Goal: Task Accomplishment & Management: Complete application form

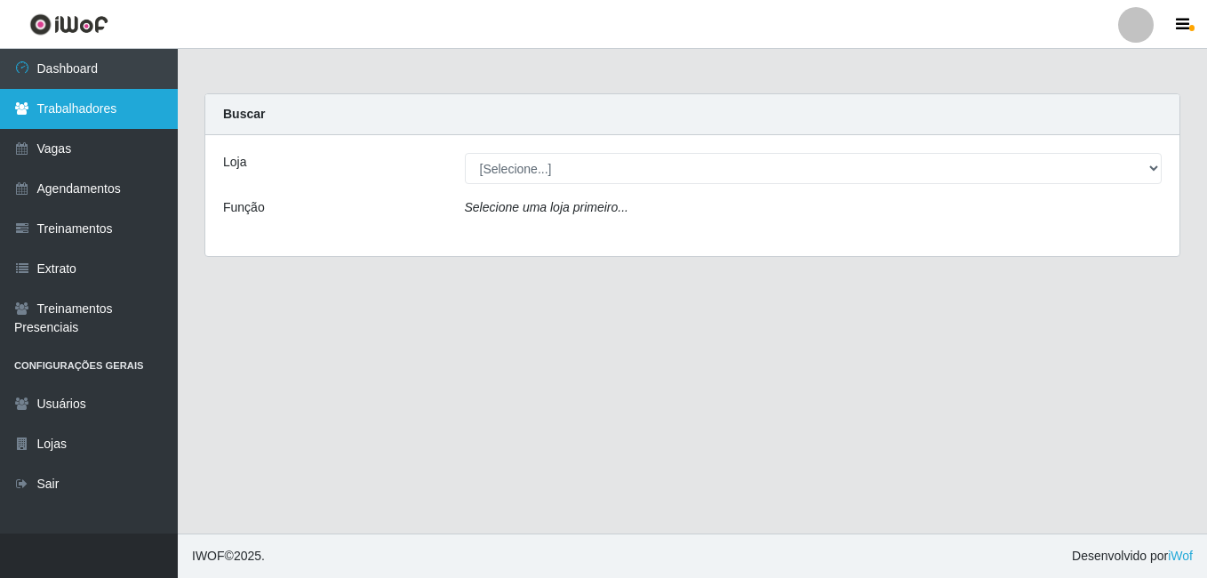
click at [108, 118] on link "Trabalhadores" at bounding box center [89, 109] width 178 height 40
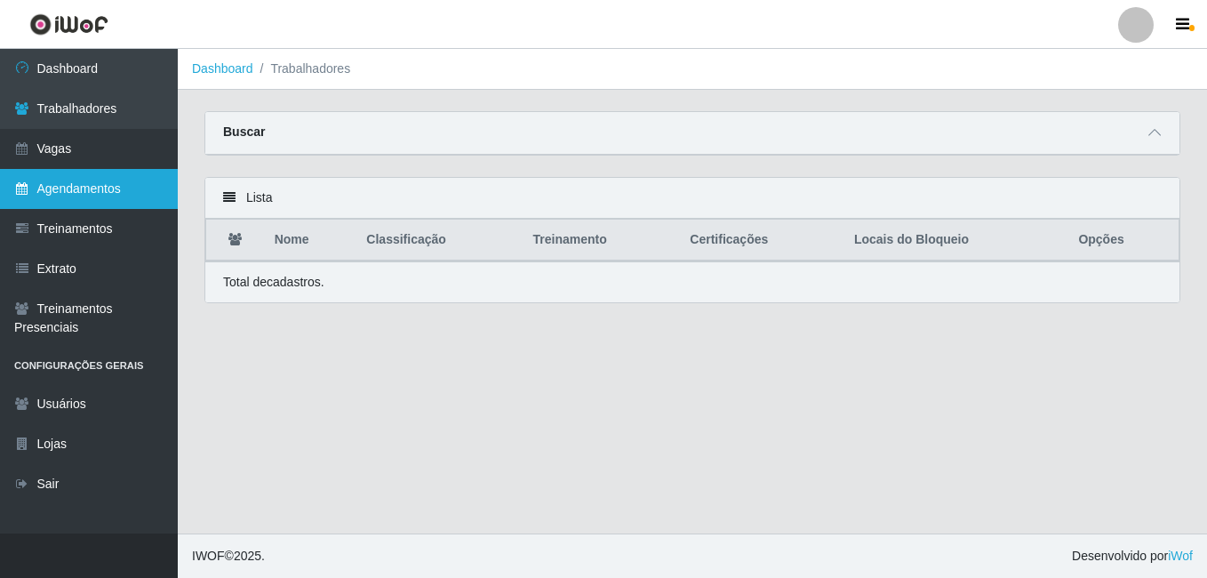
click at [93, 175] on link "Agendamentos" at bounding box center [89, 189] width 178 height 40
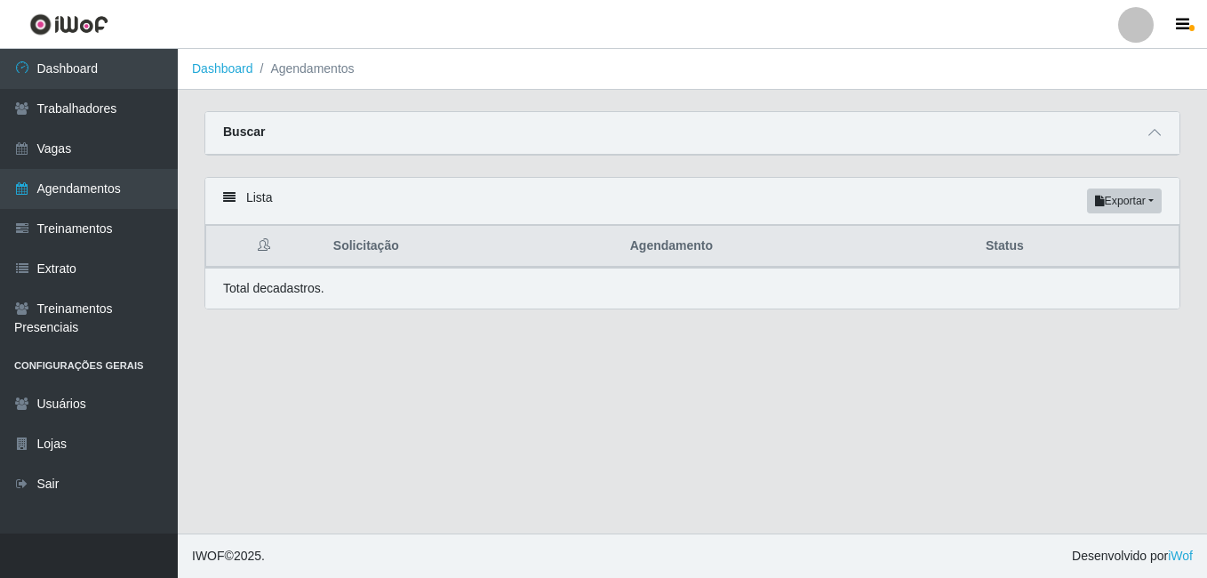
click at [1142, 128] on div "Buscar" at bounding box center [692, 133] width 974 height 43
click at [1155, 134] on icon at bounding box center [1154, 132] width 12 height 12
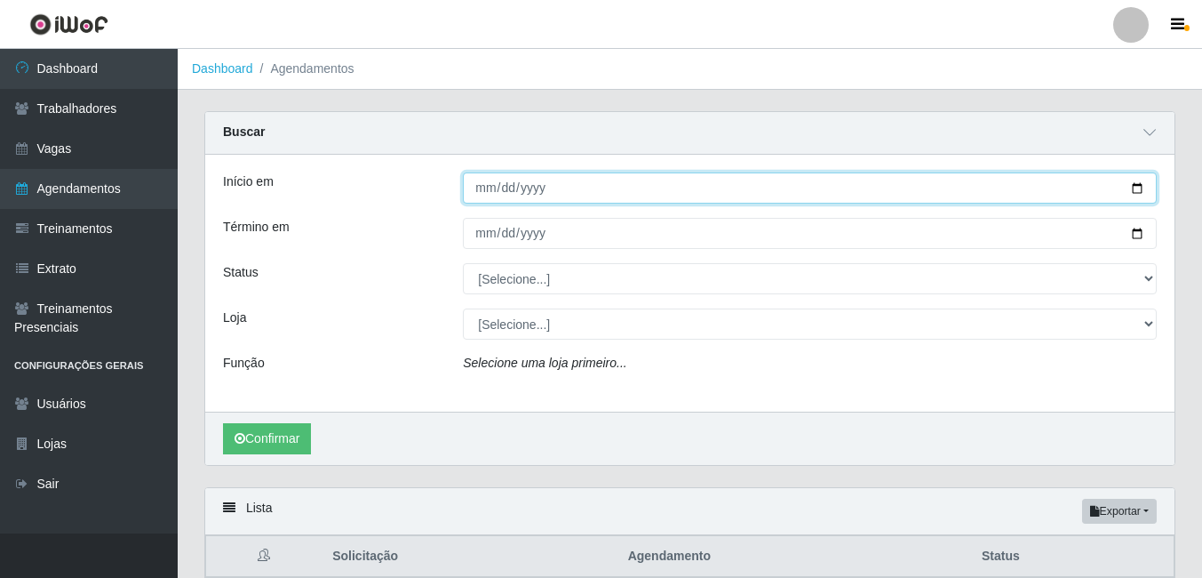
click at [487, 188] on input "Início em" at bounding box center [810, 187] width 694 height 31
type input "[DATE]"
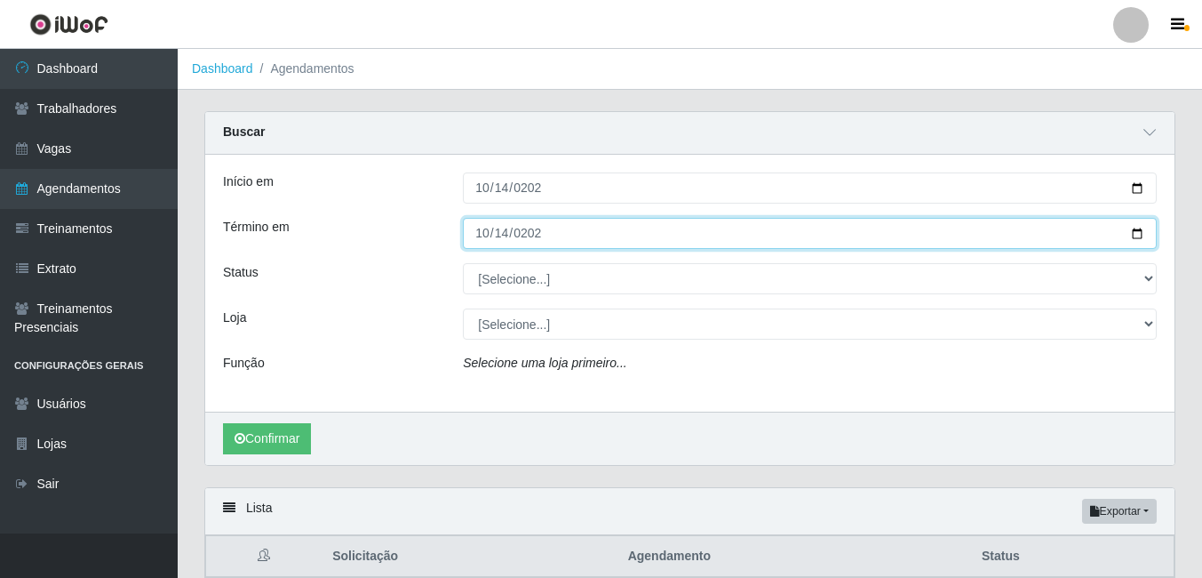
type input "[DATE]"
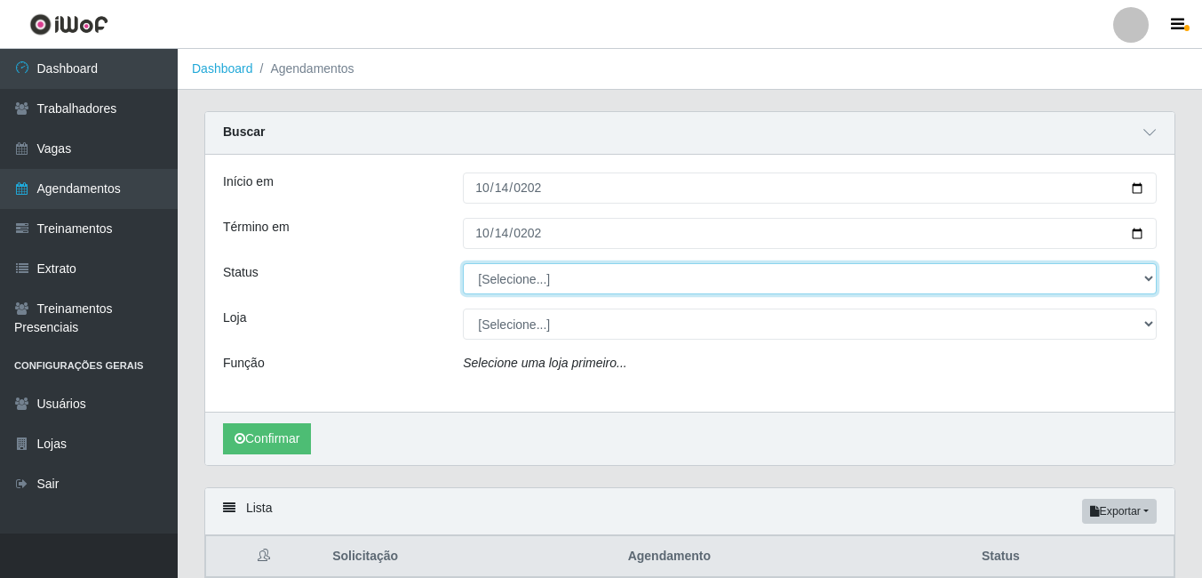
select select "AGENDADO"
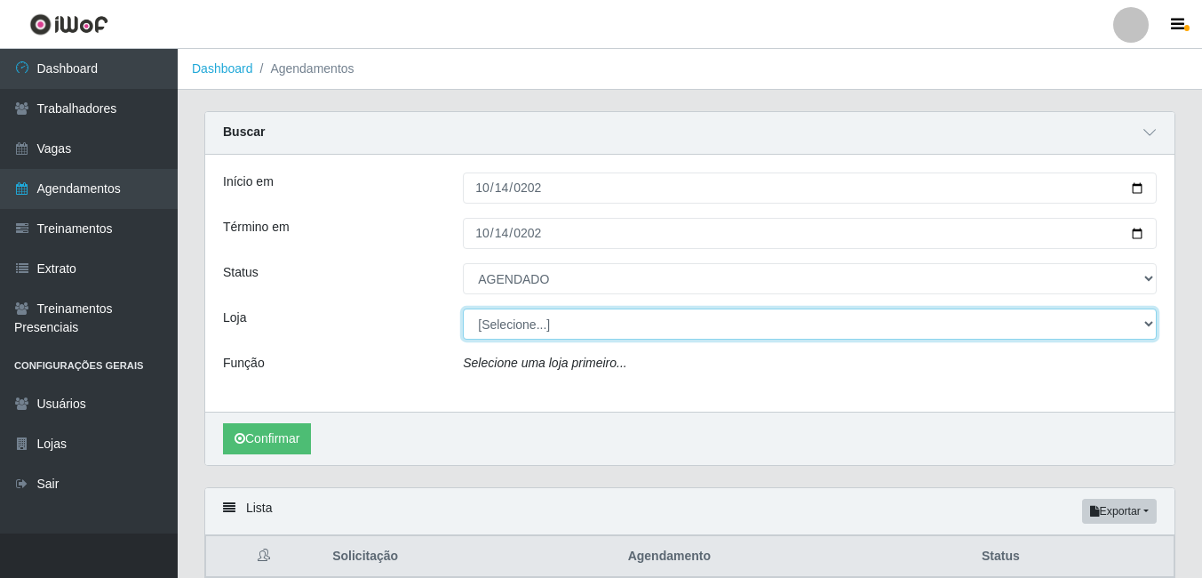
click at [508, 324] on select "[Selecione...] [PERSON_NAME]" at bounding box center [810, 323] width 694 height 31
select select "230"
click at [463, 309] on select "[Selecione...] [PERSON_NAME]" at bounding box center [810, 323] width 694 height 31
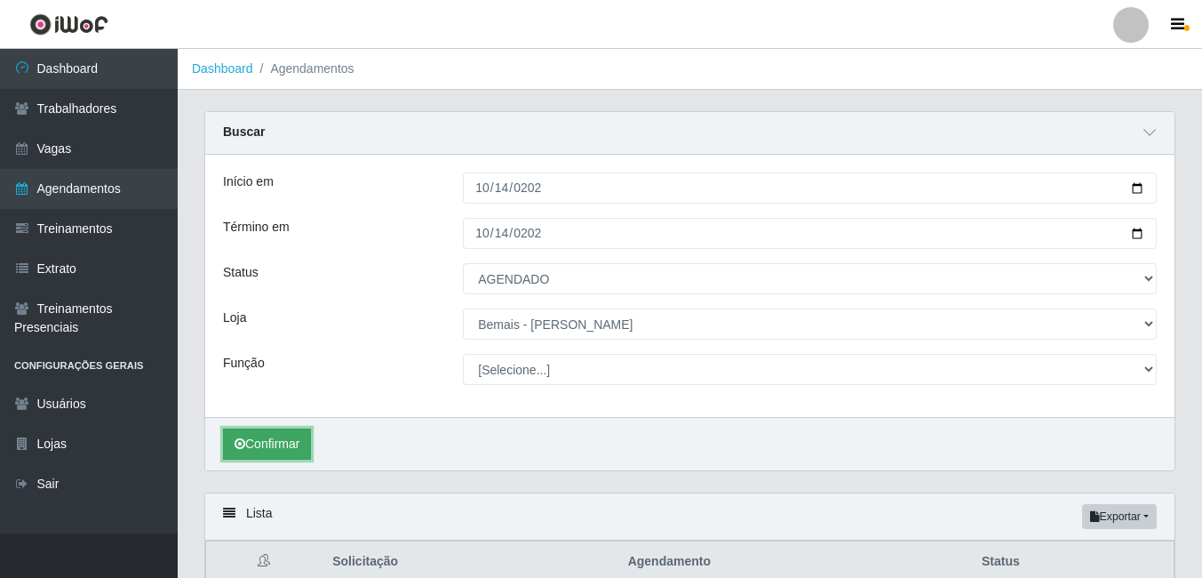
click at [282, 439] on button "Confirmar" at bounding box center [267, 443] width 88 height 31
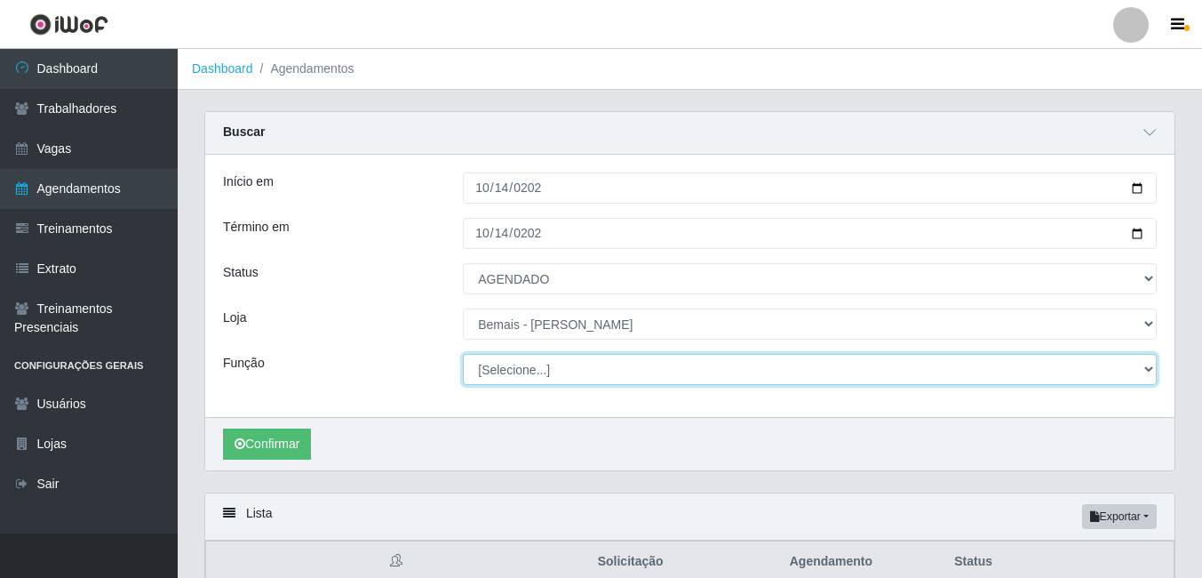
click at [597, 367] on select "[Selecione...] ASG ASG + ASG ++ Auxiliar de Depósito Auxiliar de Depósito + Aux…" at bounding box center [810, 369] width 694 height 31
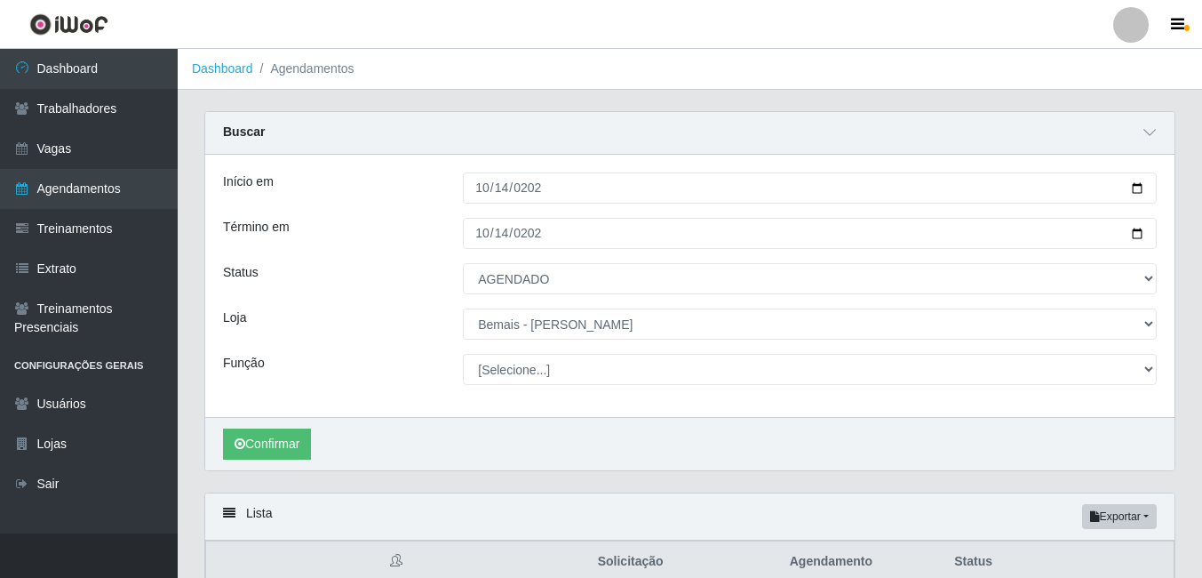
click at [596, 447] on div "Confirmar" at bounding box center [689, 443] width 969 height 53
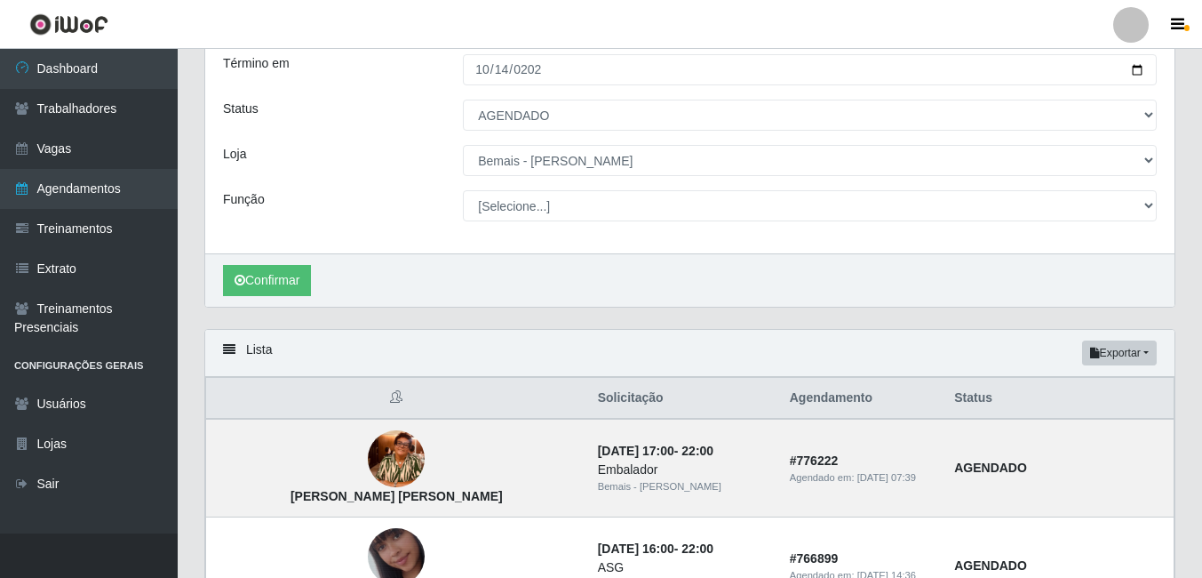
scroll to position [147, 0]
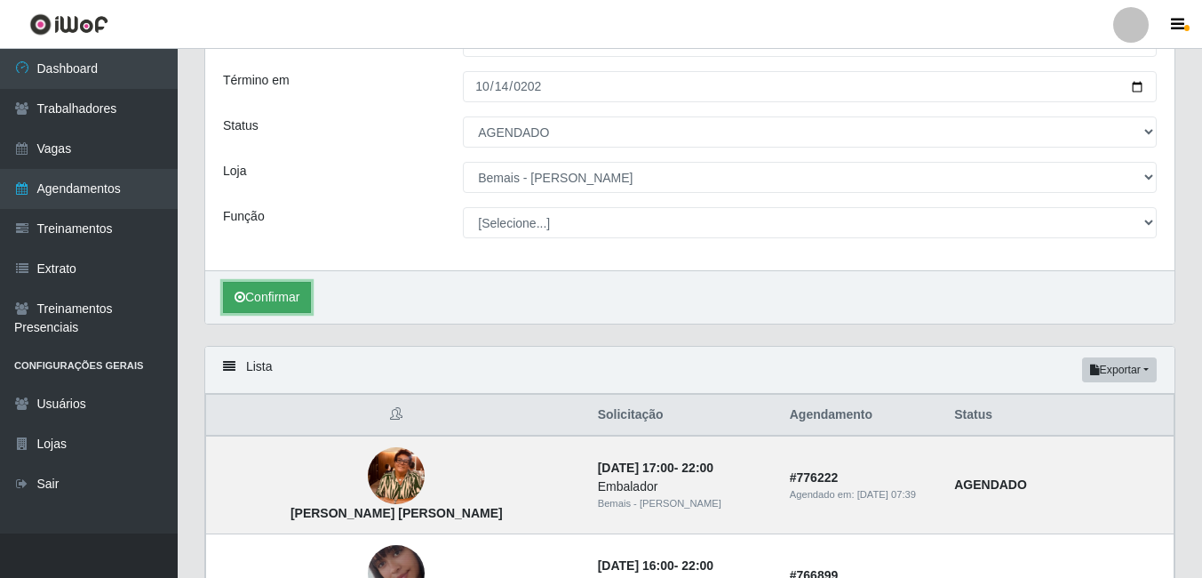
click at [237, 306] on button "Confirmar" at bounding box center [267, 297] width 88 height 31
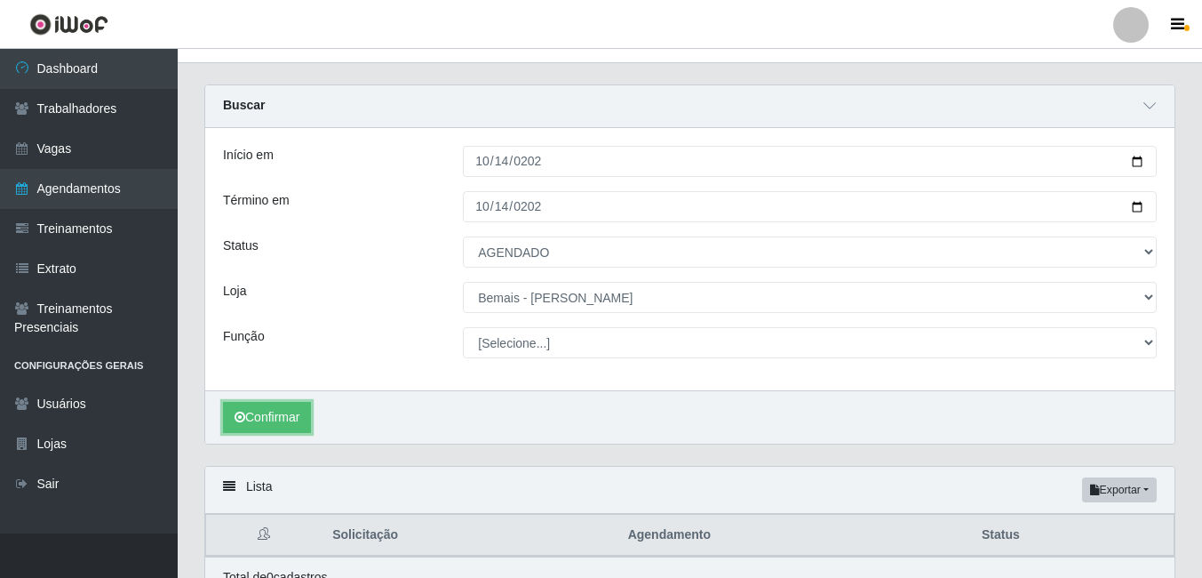
scroll to position [0, 0]
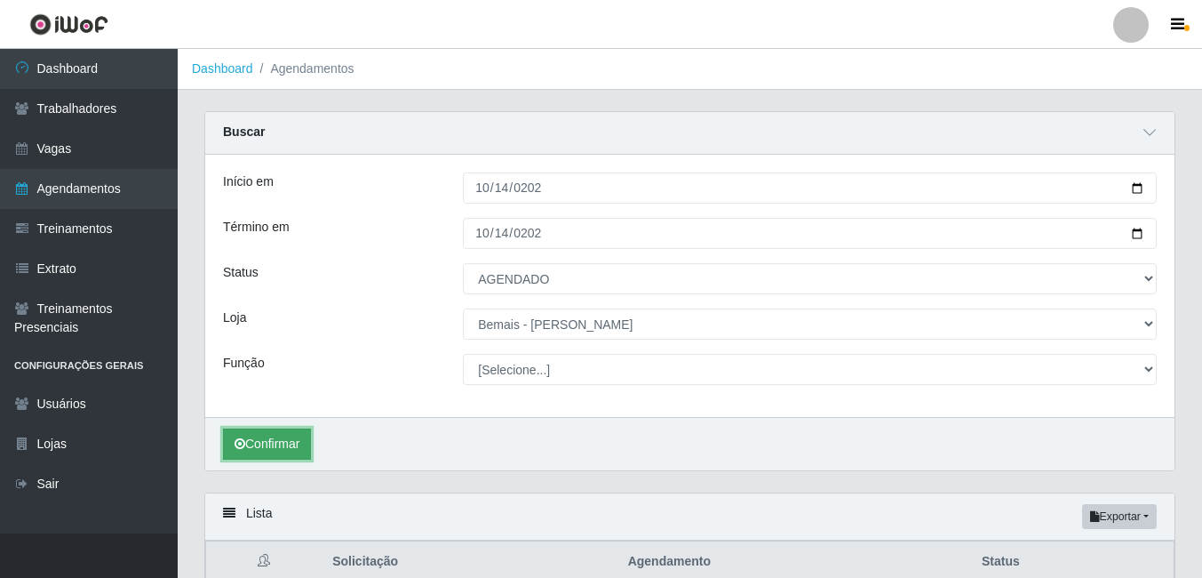
click at [299, 442] on button "Confirmar" at bounding box center [267, 443] width 88 height 31
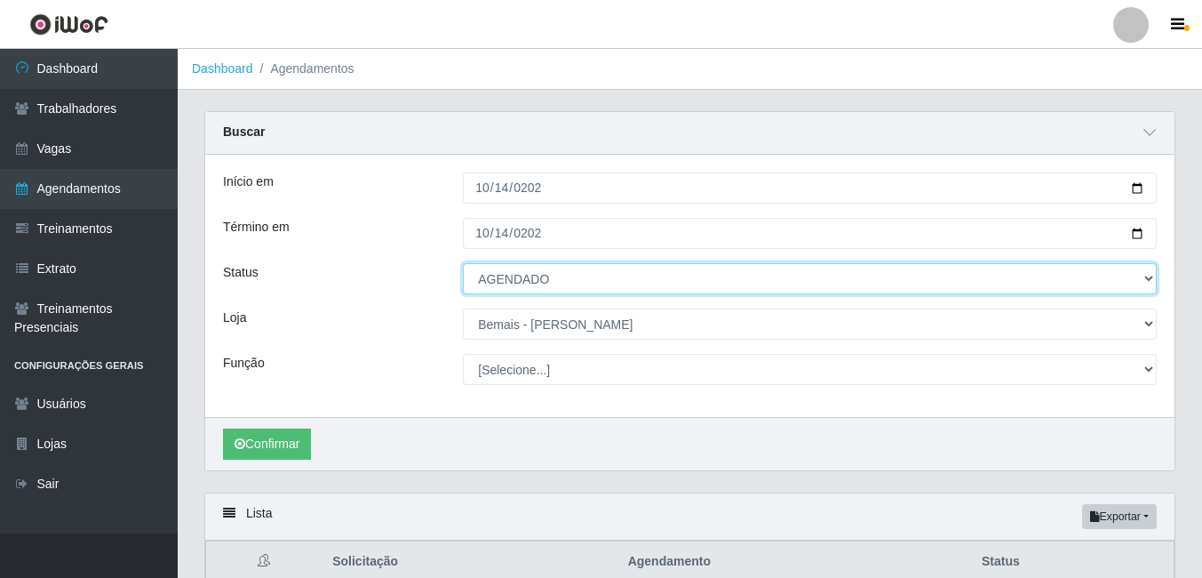
click at [511, 292] on select "[Selecione...] AGENDADO AGUARDANDO LIBERAR EM ANDAMENTO EM REVISÃO FINALIZADO C…" at bounding box center [810, 278] width 694 height 31
select select "FALTA"
click at [463, 264] on select "[Selecione...] AGENDADO AGUARDANDO LIBERAR EM ANDAMENTO EM REVISÃO FINALIZADO C…" at bounding box center [810, 278] width 694 height 31
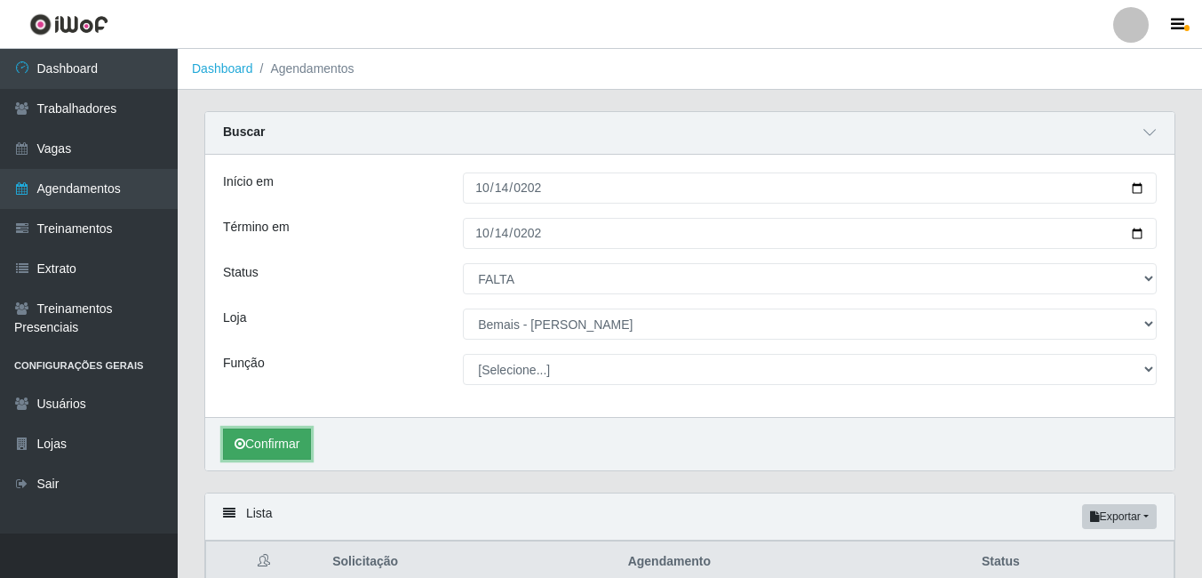
click at [260, 449] on button "Confirmar" at bounding box center [267, 443] width 88 height 31
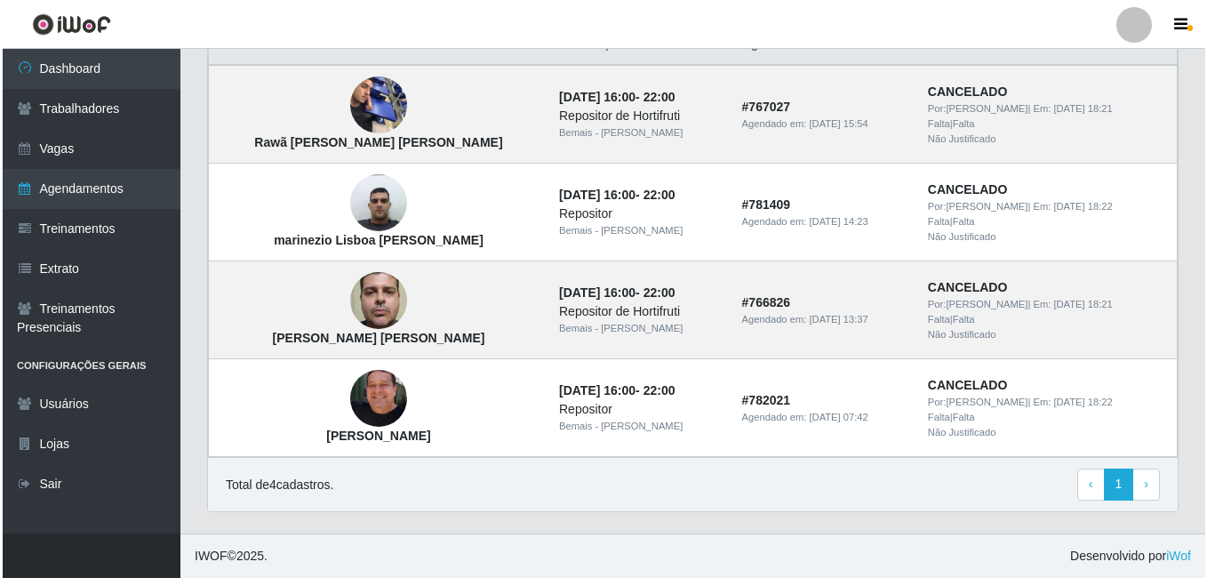
scroll to position [458, 0]
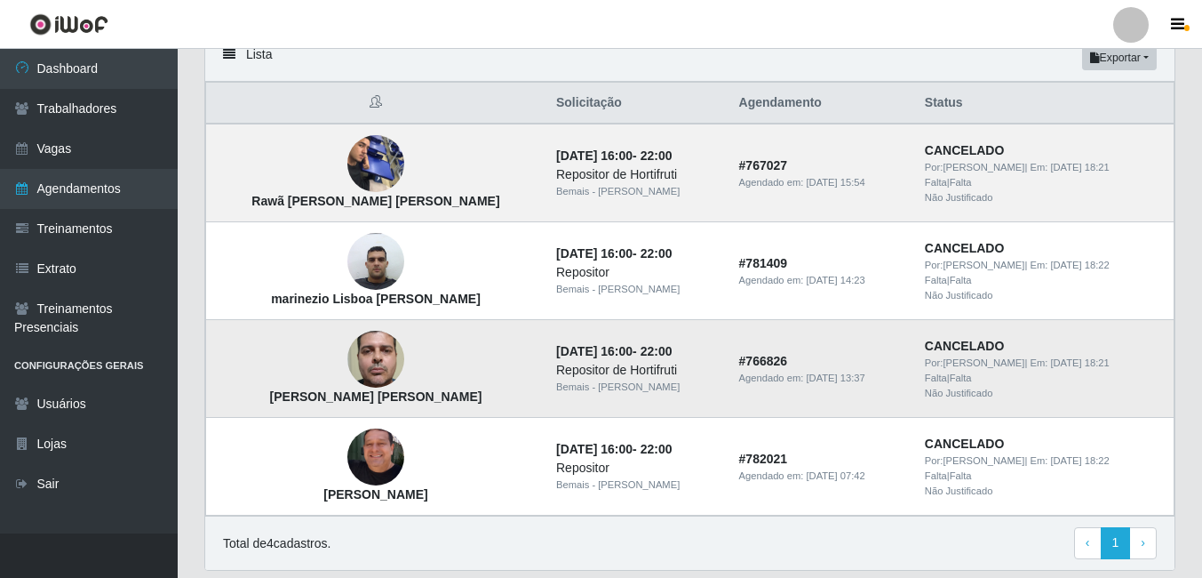
click at [347, 352] on img at bounding box center [375, 359] width 57 height 101
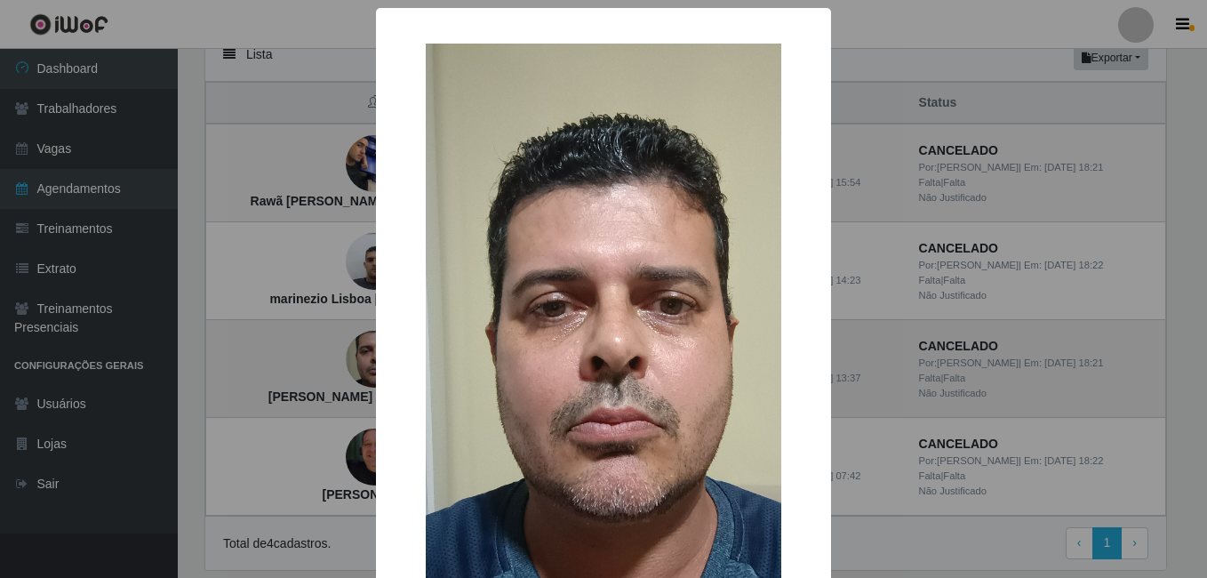
click at [331, 352] on div "× [PERSON_NAME] [PERSON_NAME] OK Cancel" at bounding box center [603, 289] width 1207 height 578
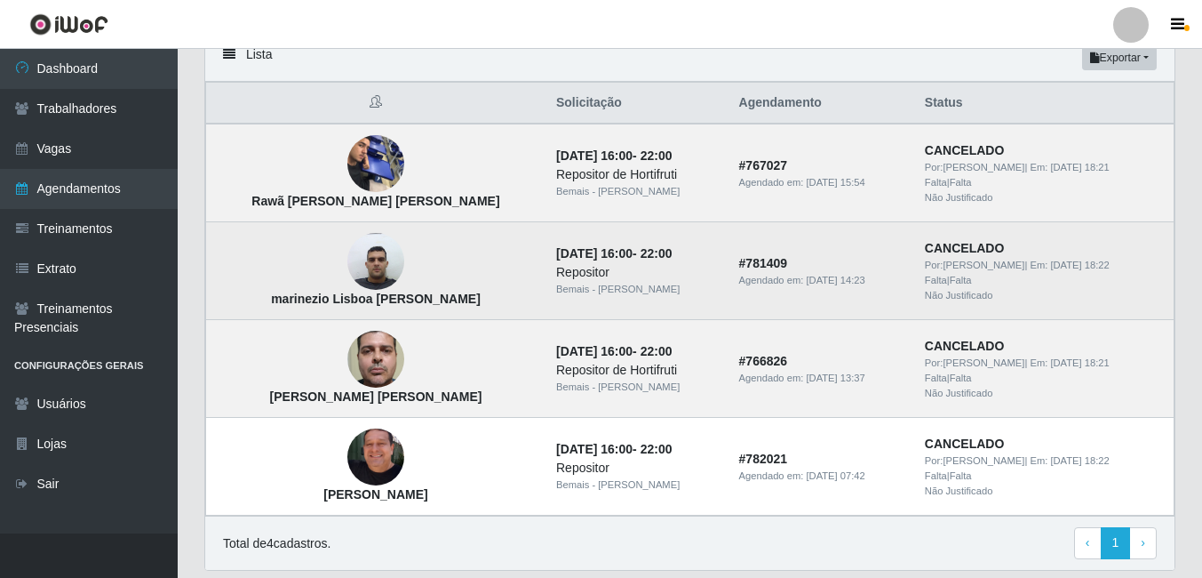
click at [347, 259] on img at bounding box center [375, 262] width 57 height 76
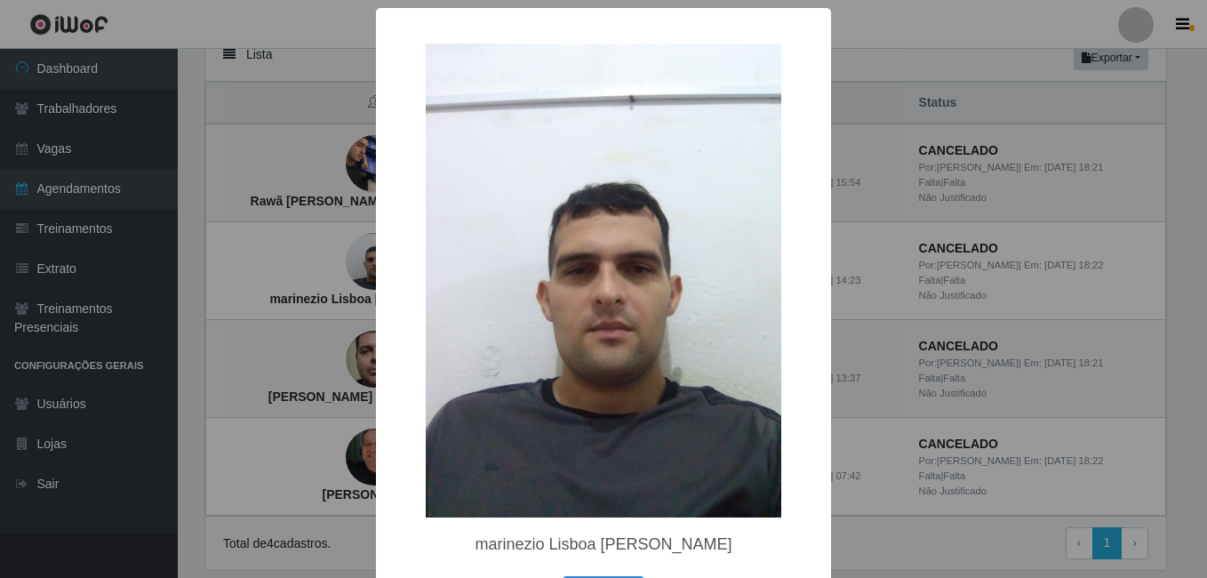
click at [328, 275] on div "× marinezio Lisboa [PERSON_NAME] OK Cancel" at bounding box center [603, 289] width 1207 height 578
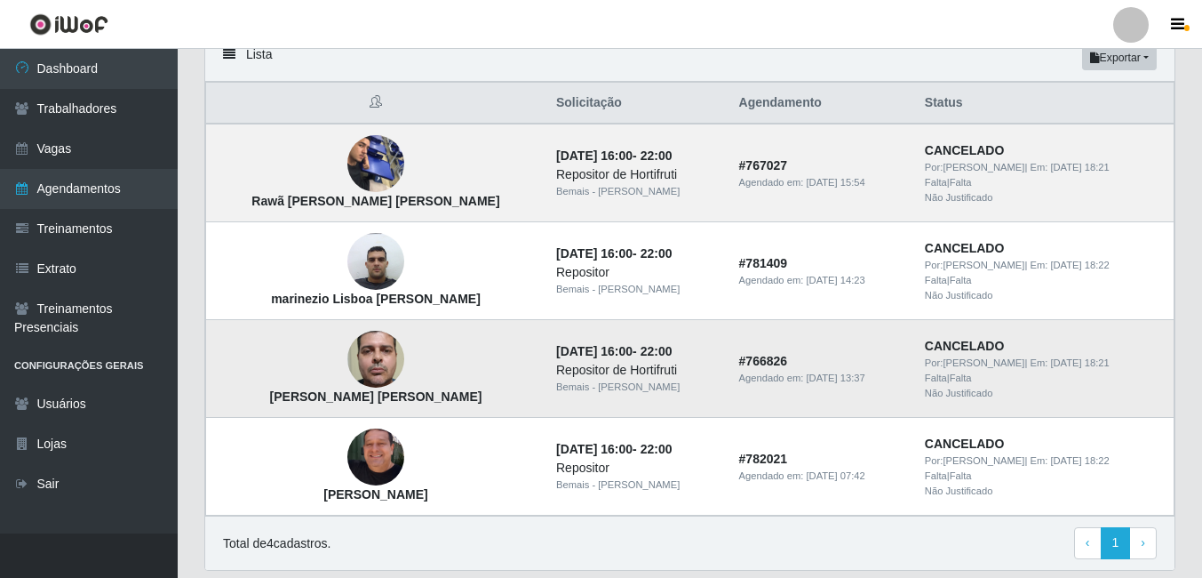
click at [347, 347] on img at bounding box center [375, 359] width 57 height 101
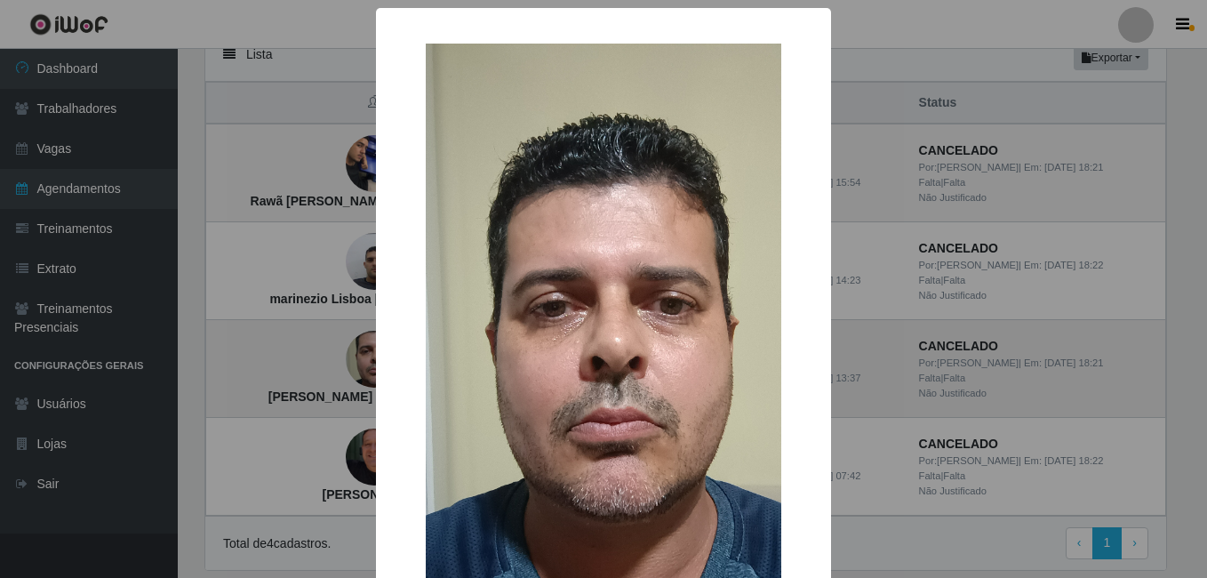
click at [316, 347] on div "× [PERSON_NAME] [PERSON_NAME] OK Cancel" at bounding box center [603, 289] width 1207 height 578
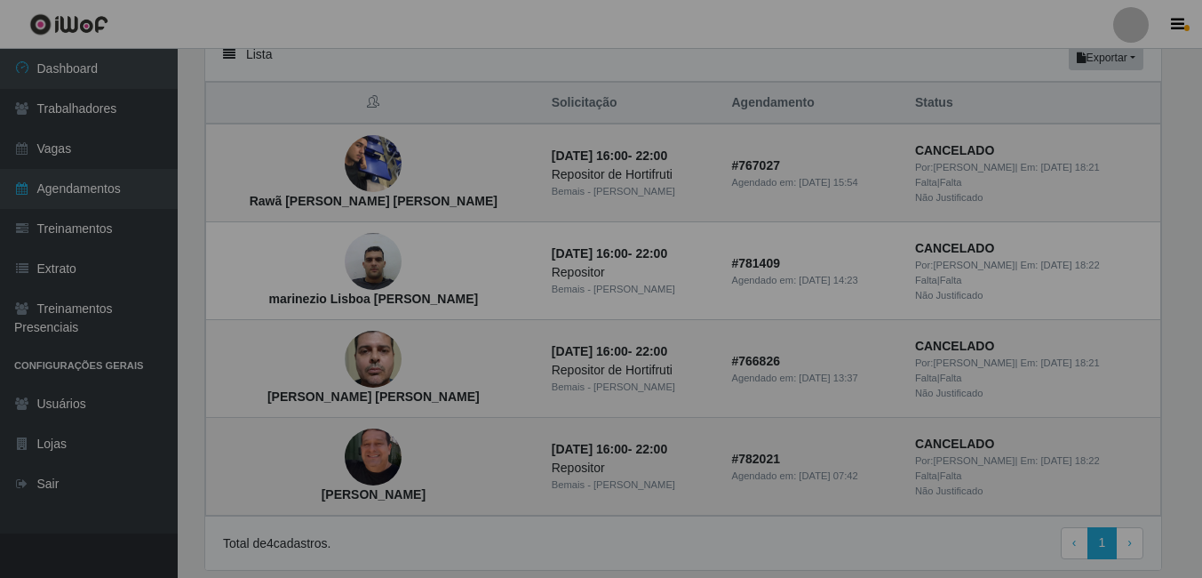
click at [345, 454] on img at bounding box center [373, 456] width 57 height 101
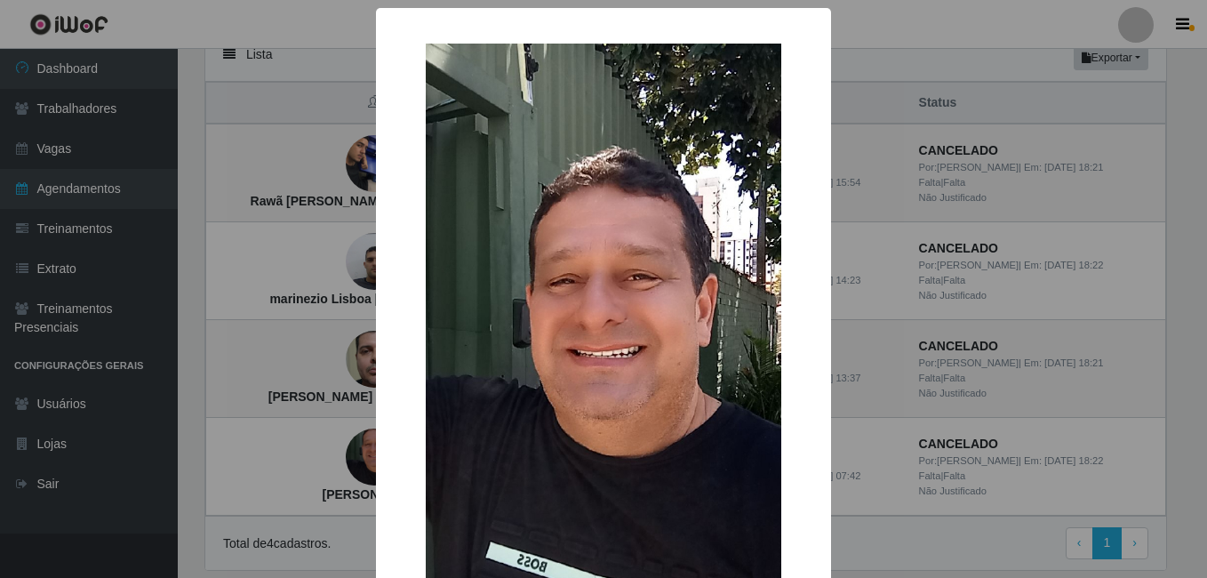
click at [322, 456] on div "× [PERSON_NAME] OK Cancel" at bounding box center [603, 289] width 1207 height 578
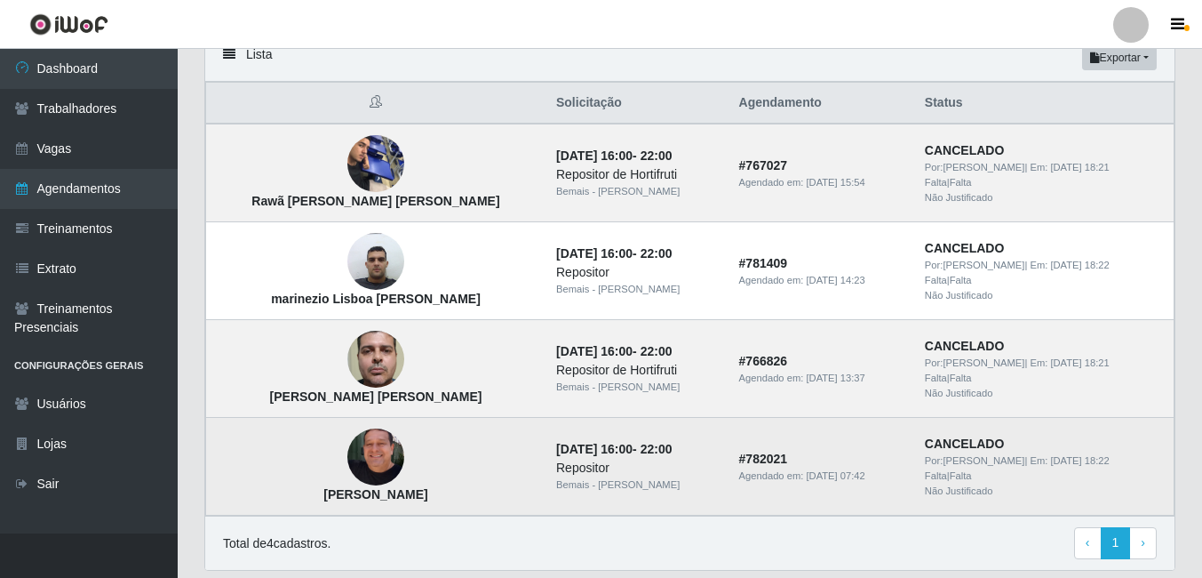
click at [355, 484] on td "[PERSON_NAME]" at bounding box center [375, 467] width 339 height 98
click at [355, 475] on img at bounding box center [375, 456] width 57 height 101
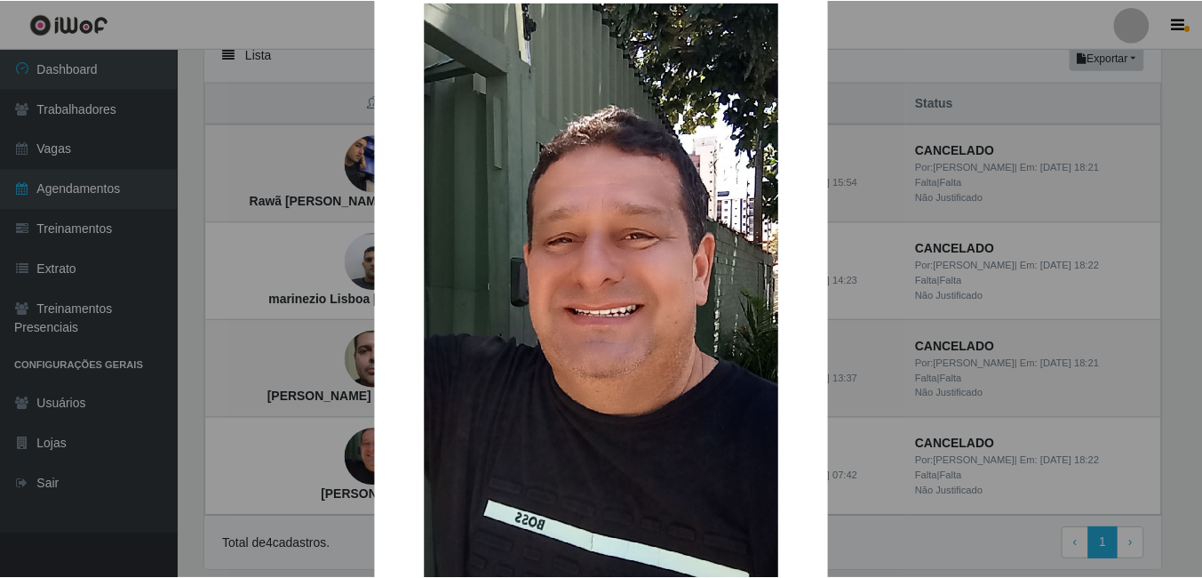
scroll to position [0, 0]
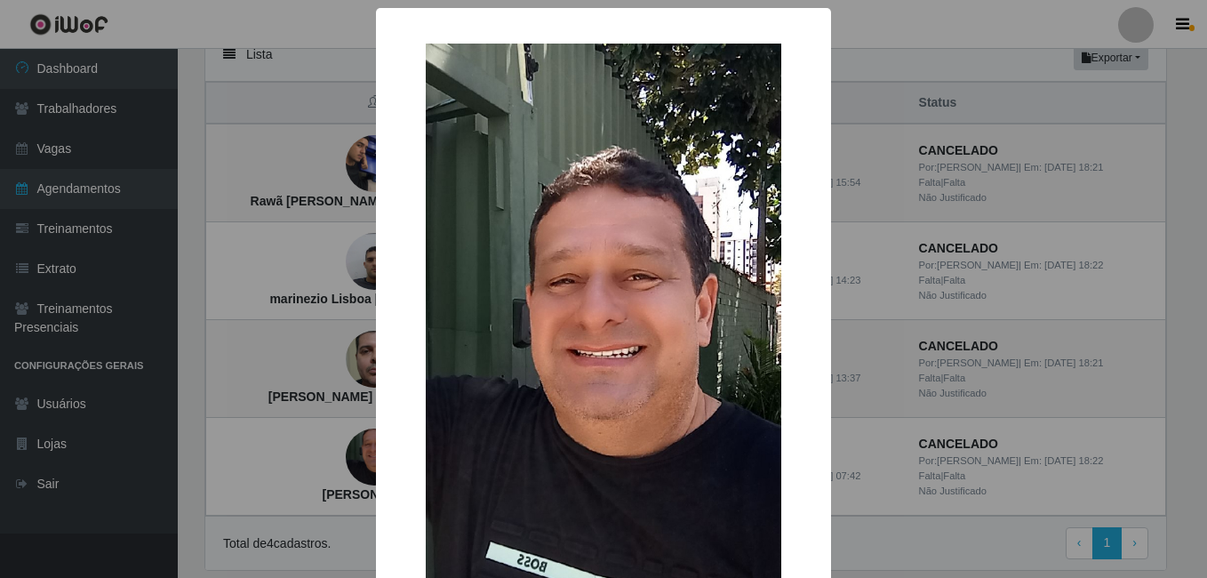
click at [338, 315] on div "× [PERSON_NAME] OK Cancel" at bounding box center [603, 289] width 1207 height 578
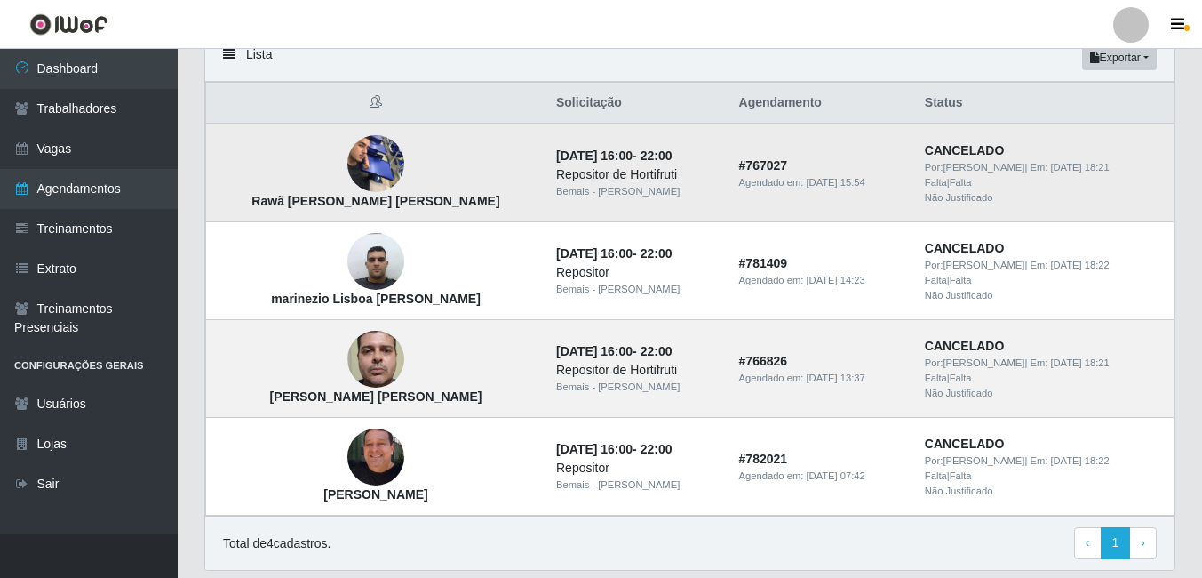
click at [347, 158] on img at bounding box center [375, 164] width 57 height 76
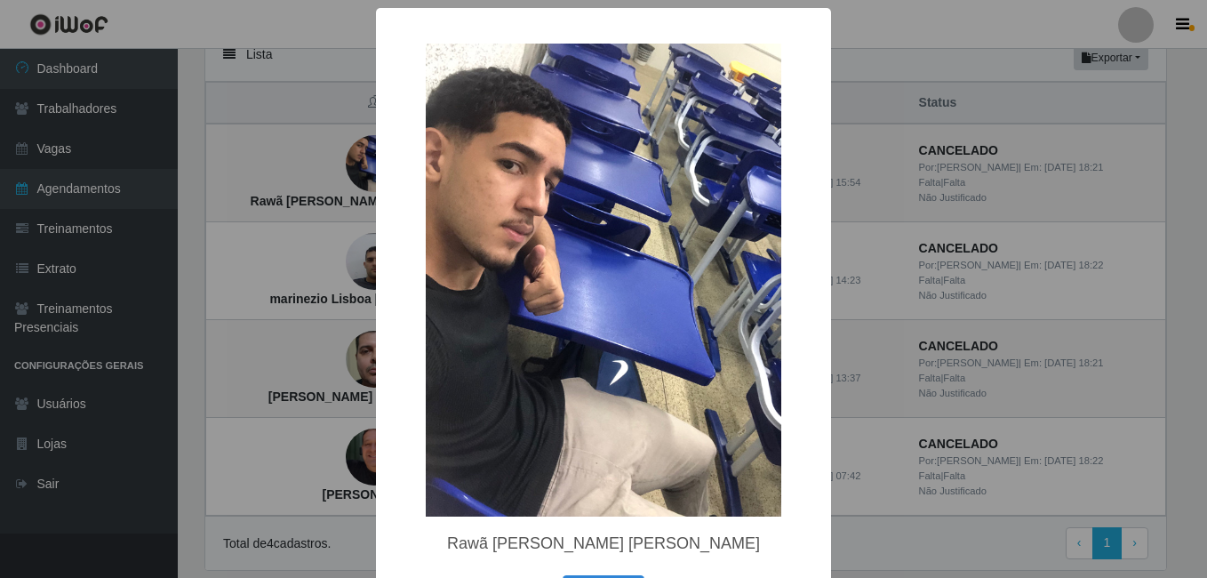
click at [318, 179] on div "× Rawã [PERSON_NAME] [PERSON_NAME] OK Cancel" at bounding box center [603, 289] width 1207 height 578
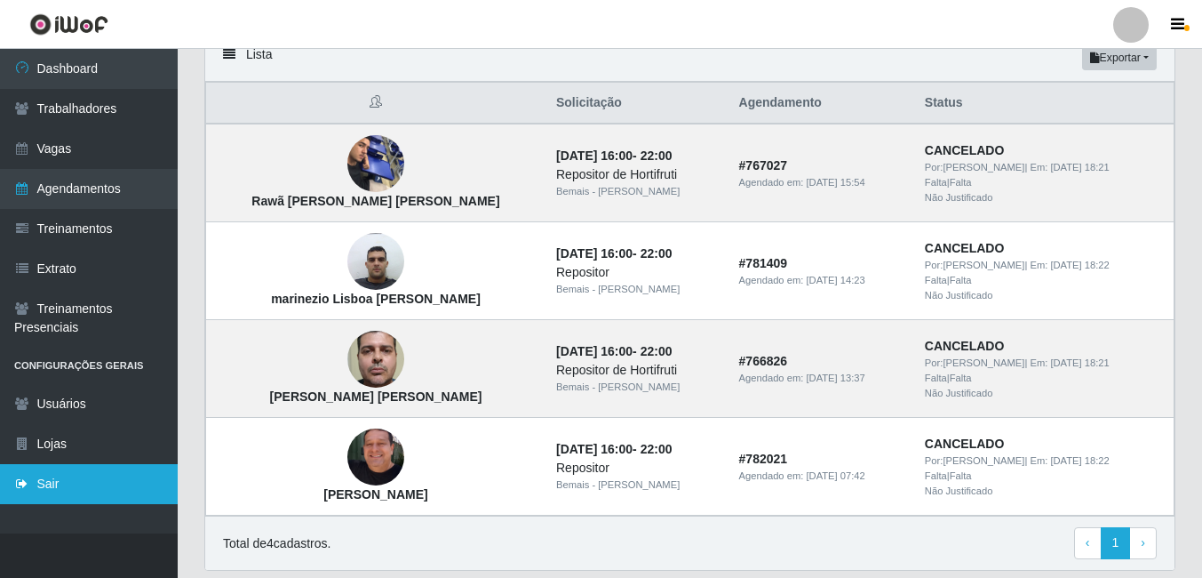
click at [65, 474] on link "Sair" at bounding box center [89, 484] width 178 height 40
